Goal: Navigation & Orientation: Find specific page/section

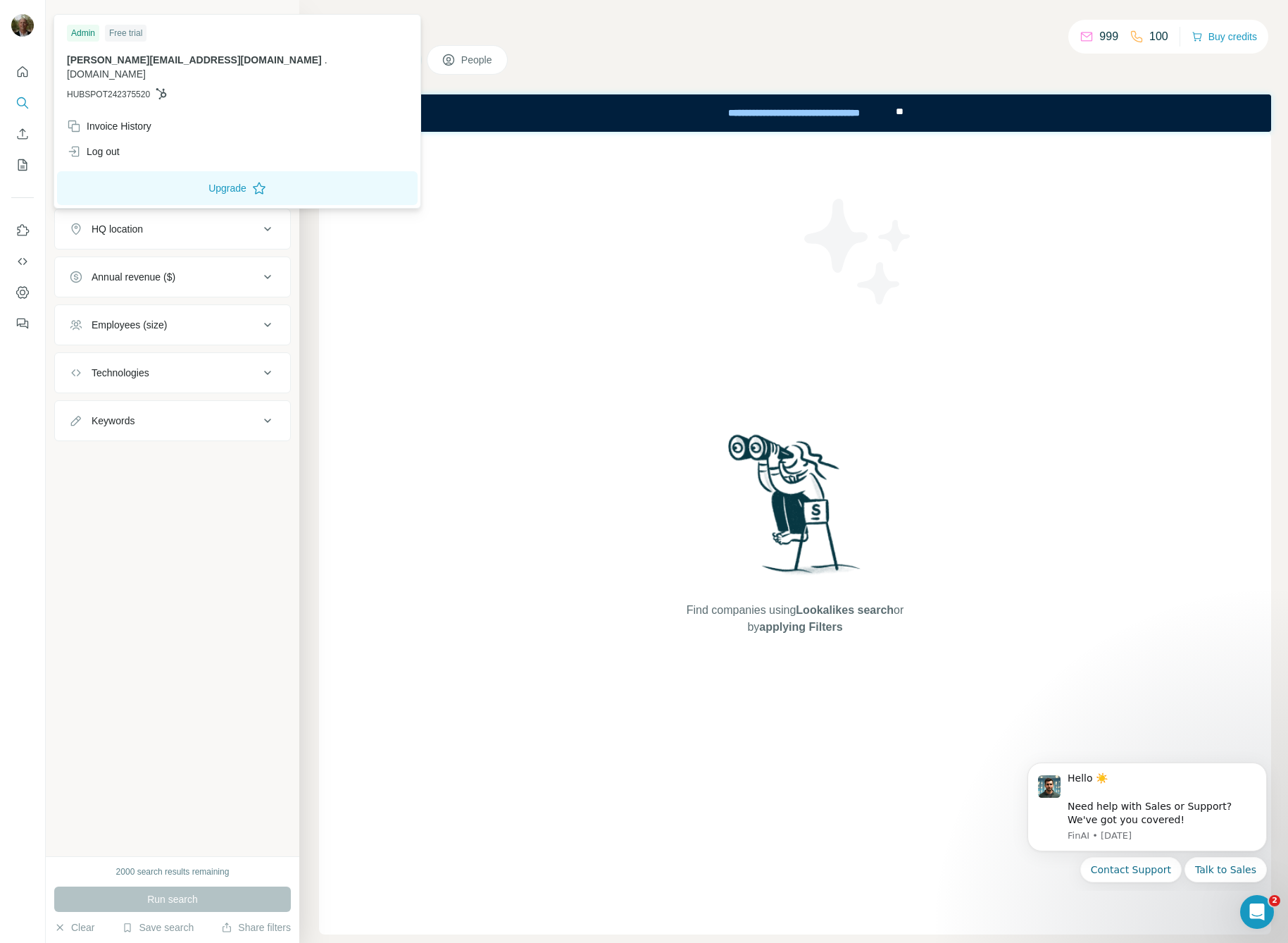
click at [20, 27] on img at bounding box center [23, 26] width 23 height 23
click at [25, 24] on img at bounding box center [23, 26] width 23 height 23
click at [17, 75] on icon "Quick start" at bounding box center [22, 71] width 11 height 11
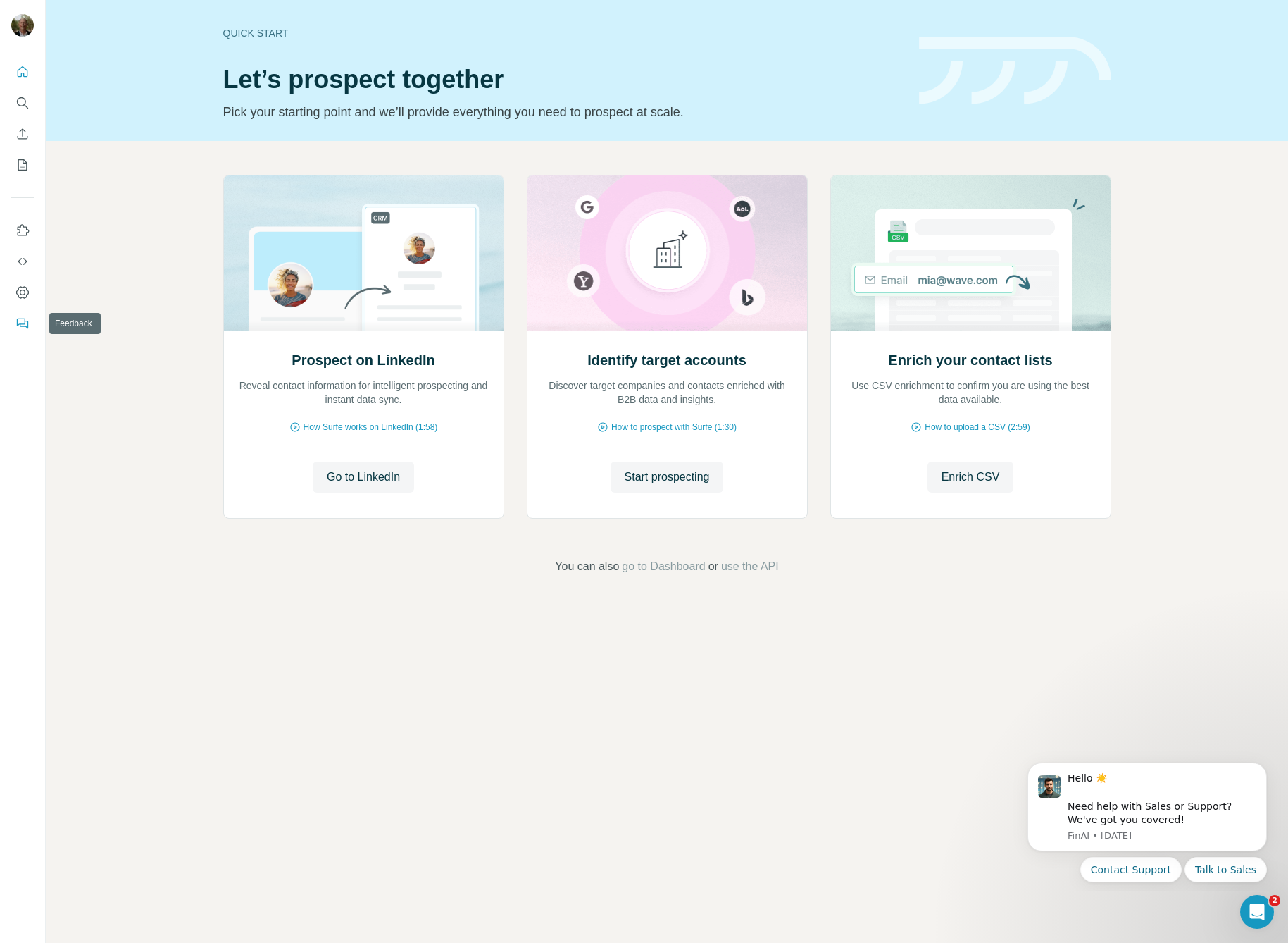
click at [25, 319] on icon "Feedback" at bounding box center [22, 323] width 14 height 14
click at [19, 291] on icon "Dashboard" at bounding box center [22, 292] width 14 height 14
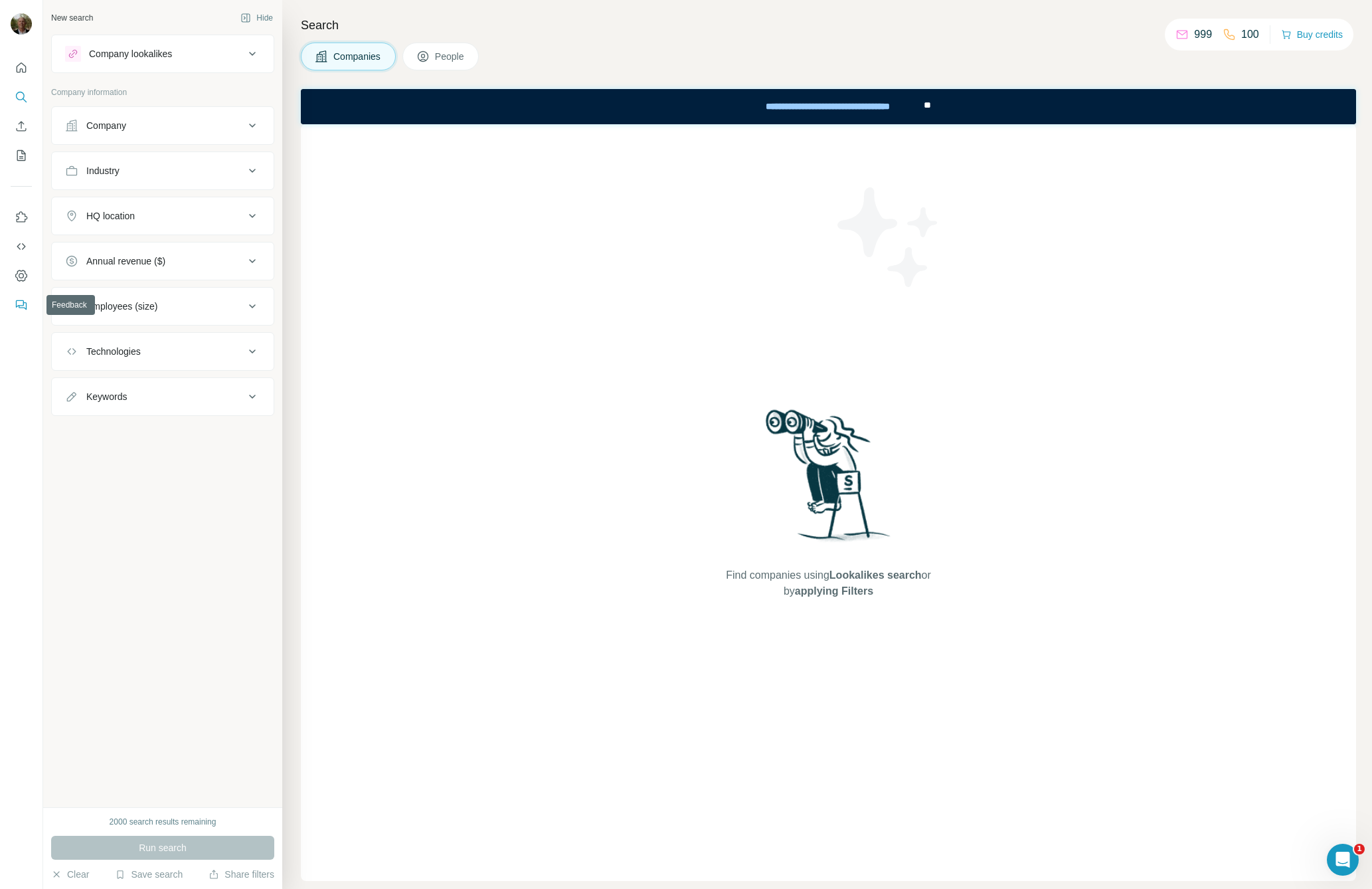
click at [21, 301] on icon "Feedback" at bounding box center [21, 304] width 14 height 14
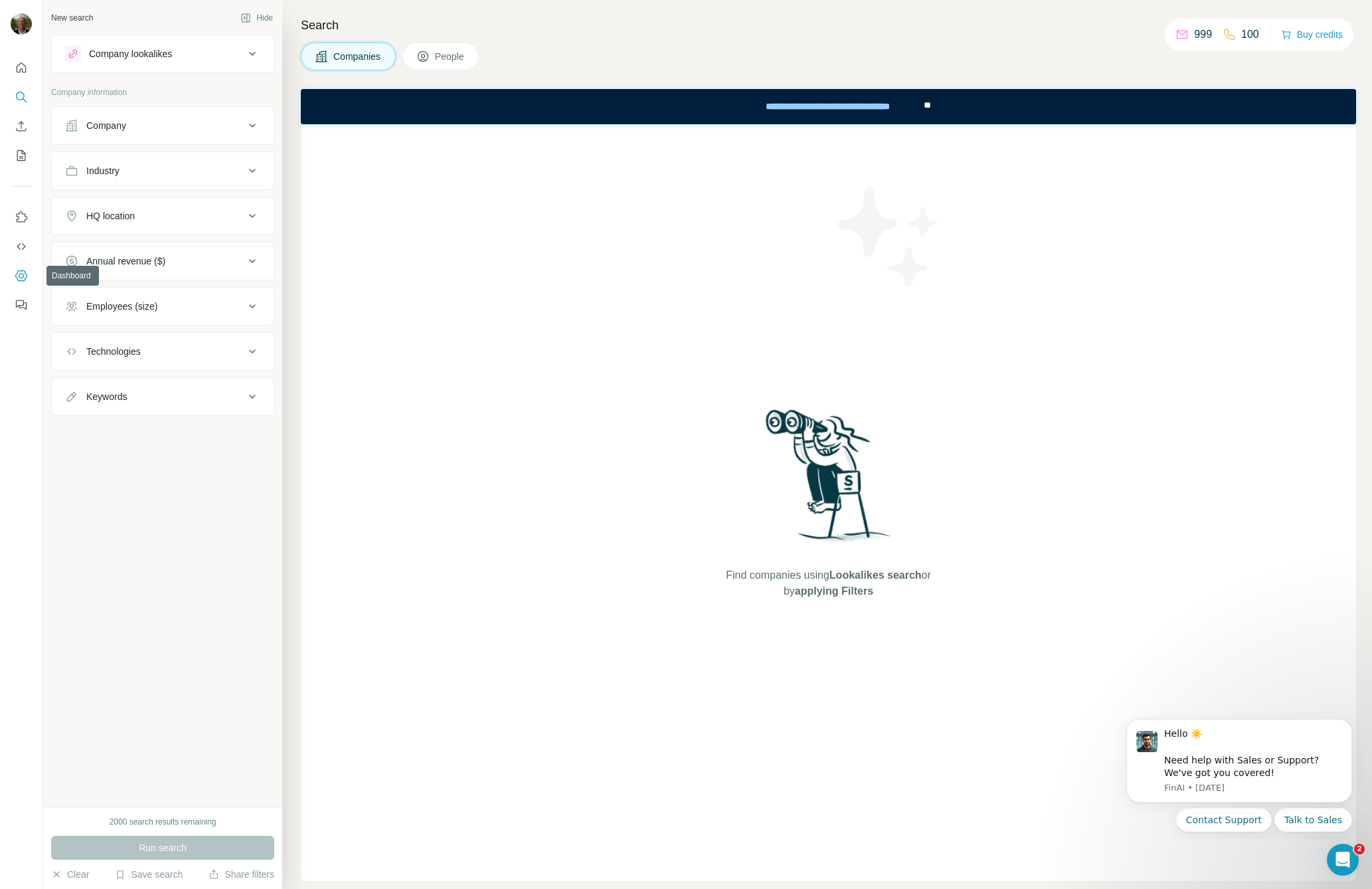
click at [16, 276] on icon "Dashboard" at bounding box center [21, 275] width 14 height 14
